Goal: Transaction & Acquisition: Obtain resource

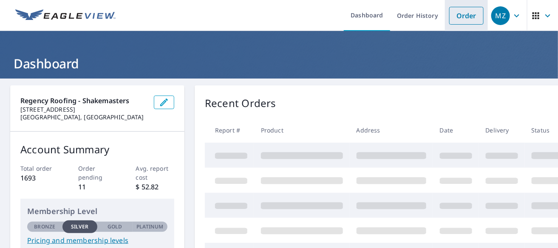
click at [461, 14] on link "Order" at bounding box center [466, 16] width 34 height 18
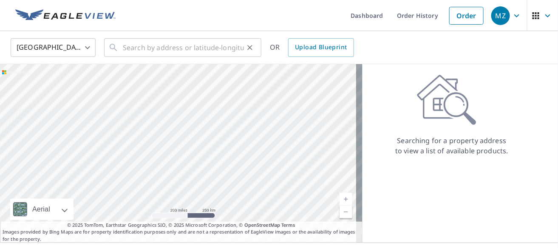
click at [119, 48] on div "​" at bounding box center [182, 47] width 157 height 19
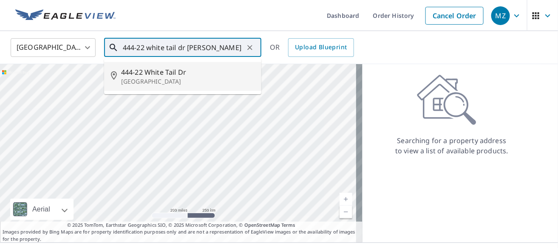
click at [139, 73] on span "444-22 White Tail Dr" at bounding box center [188, 72] width 134 height 10
type input "[STREET_ADDRESS][PERSON_NAME]"
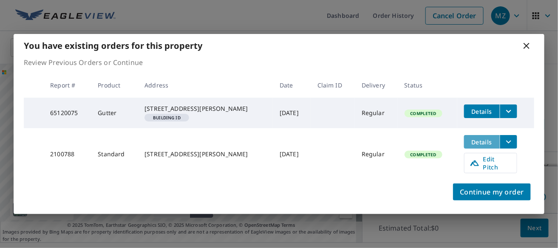
click at [485, 146] on span "Details" at bounding box center [482, 142] width 26 height 8
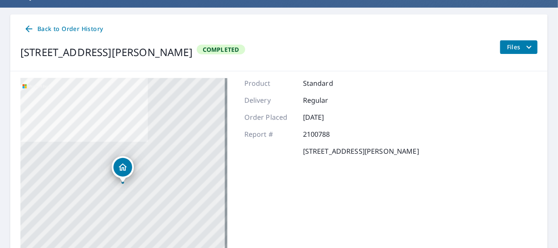
scroll to position [20, 0]
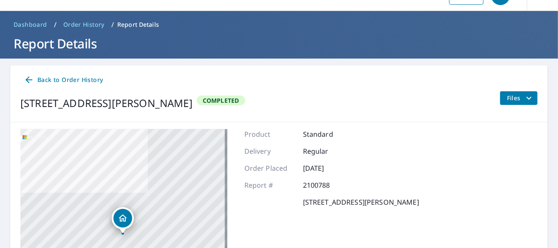
click at [510, 94] on span "Files" at bounding box center [520, 98] width 27 height 10
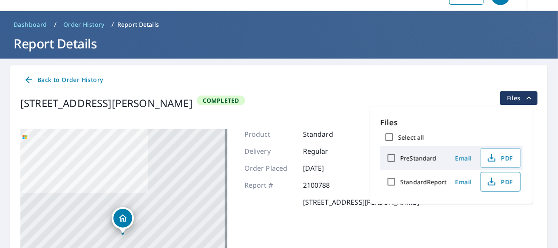
click at [500, 180] on span "PDF" at bounding box center [499, 182] width 27 height 10
